Goal: Task Accomplishment & Management: Use online tool/utility

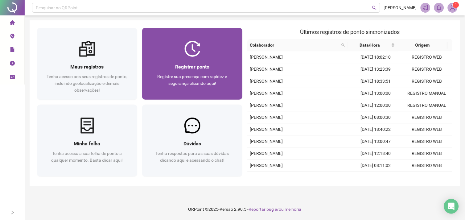
click at [210, 73] on div "Registre sua presença com rapidez e segurança clicando aqui!" at bounding box center [192, 83] width 85 height 20
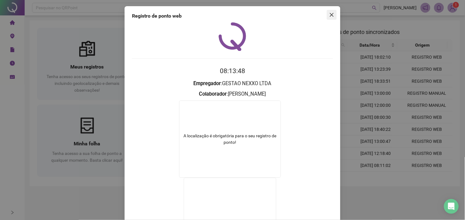
click at [331, 17] on icon "close" at bounding box center [332, 14] width 5 height 5
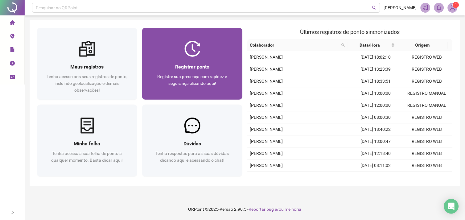
click at [177, 63] on div "Registrar ponto" at bounding box center [192, 67] width 85 height 8
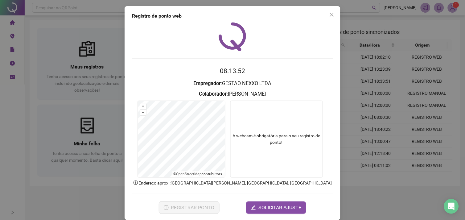
scroll to position [7, 0]
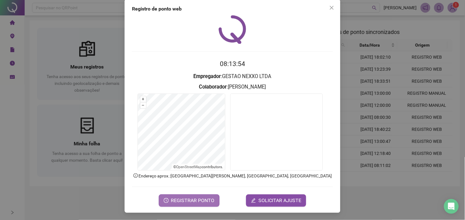
click at [198, 199] on span "REGISTRAR PONTO" at bounding box center [193, 200] width 44 height 7
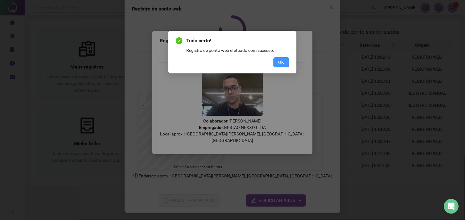
click at [275, 64] on button "OK" at bounding box center [282, 62] width 16 height 10
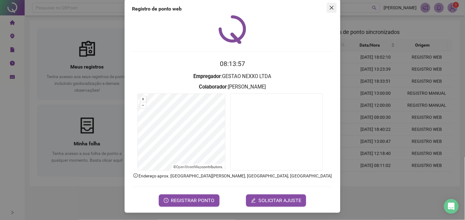
click at [327, 10] on button "Close" at bounding box center [332, 8] width 10 height 10
